Goal: Task Accomplishment & Management: Manage account settings

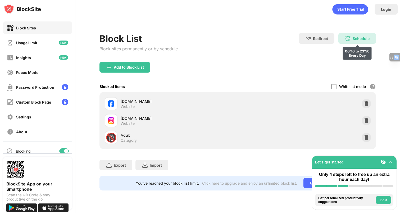
click at [355, 41] on div "Schedule 00:10 to 23:50 Every Day" at bounding box center [357, 38] width 38 height 11
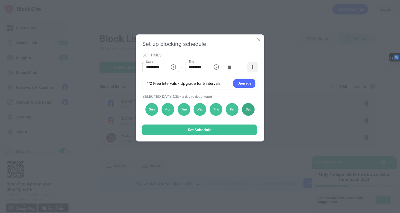
click at [252, 110] on div "Sat" at bounding box center [248, 109] width 13 height 13
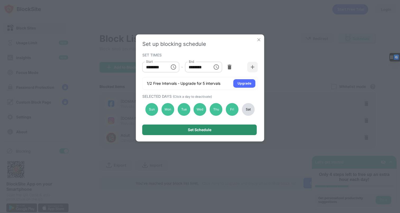
click at [226, 129] on div "Set Schedule" at bounding box center [199, 129] width 115 height 11
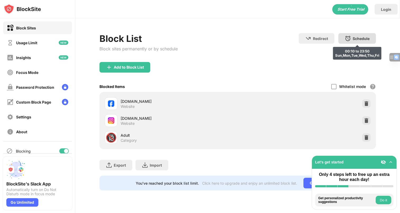
click at [348, 39] on img at bounding box center [348, 38] width 6 height 6
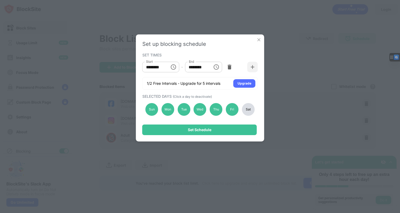
type input "********"
click at [252, 112] on div "Sat" at bounding box center [248, 109] width 13 height 13
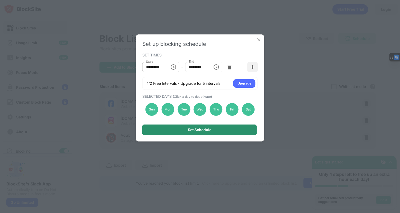
click at [234, 127] on div "Set Schedule" at bounding box center [199, 129] width 115 height 11
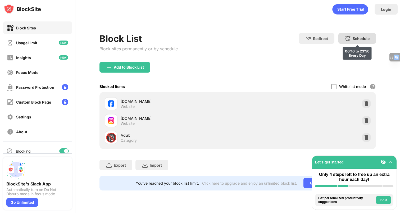
click at [355, 38] on div "Schedule" at bounding box center [361, 38] width 17 height 4
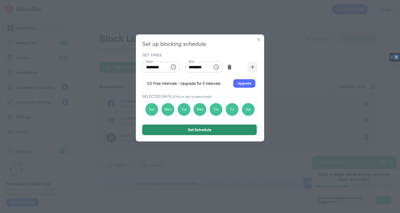
click at [229, 129] on div "Set Schedule" at bounding box center [199, 129] width 115 height 11
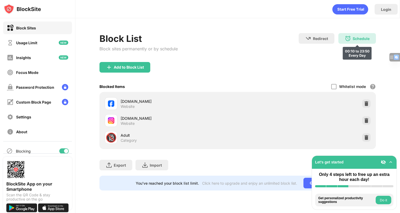
click at [352, 35] on div "Schedule 00:10 to 23:50 Every Day" at bounding box center [357, 38] width 38 height 11
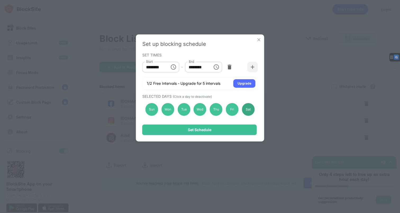
click at [248, 113] on div "Sat" at bounding box center [248, 109] width 13 height 13
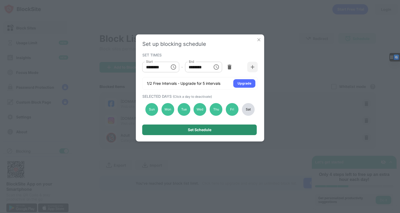
click at [228, 128] on div "Set Schedule" at bounding box center [199, 129] width 115 height 11
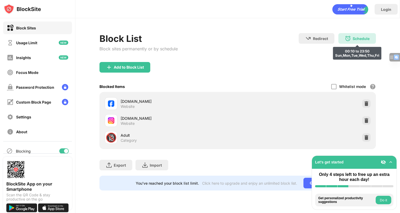
click at [364, 40] on div "Schedule" at bounding box center [361, 38] width 17 height 4
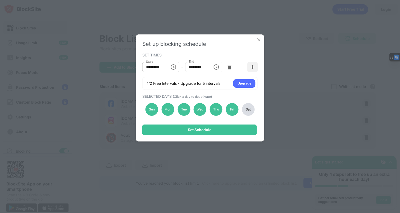
click at [245, 110] on div "Sat" at bounding box center [248, 109] width 13 height 13
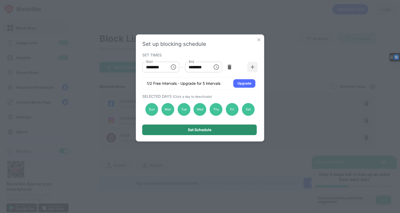
click at [206, 134] on div "Set Schedule" at bounding box center [199, 129] width 115 height 11
